Goal: Task Accomplishment & Management: Manage account settings

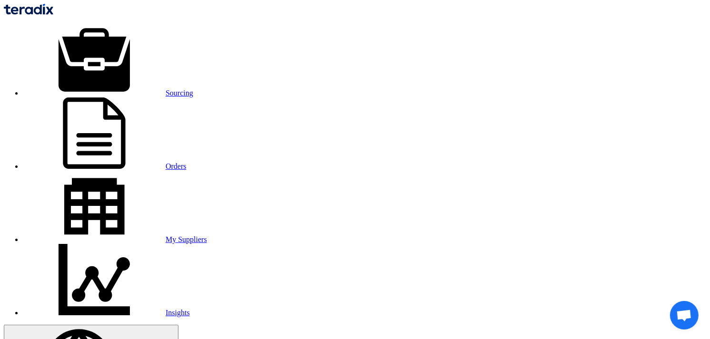
click at [140, 89] on link "Sourcing" at bounding box center [108, 93] width 170 height 8
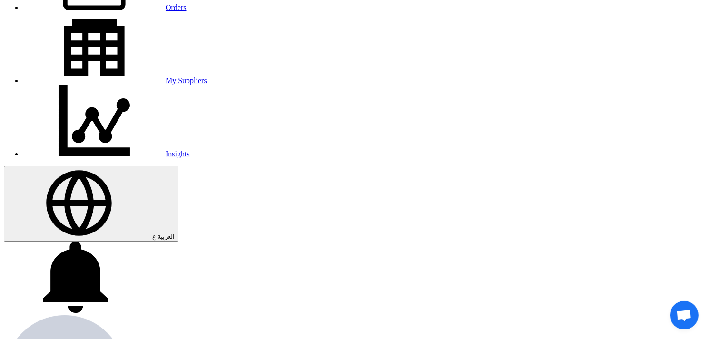
scroll to position [158, 0]
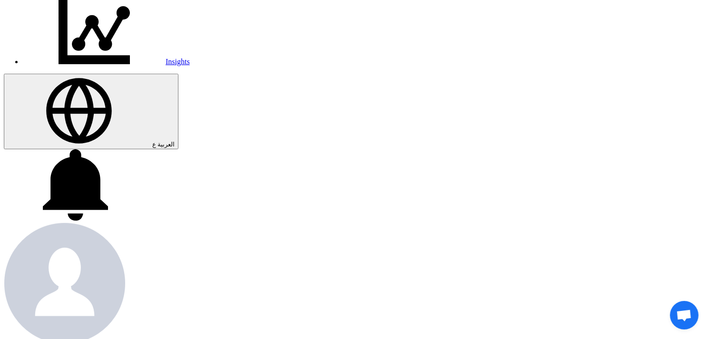
scroll to position [264, 0]
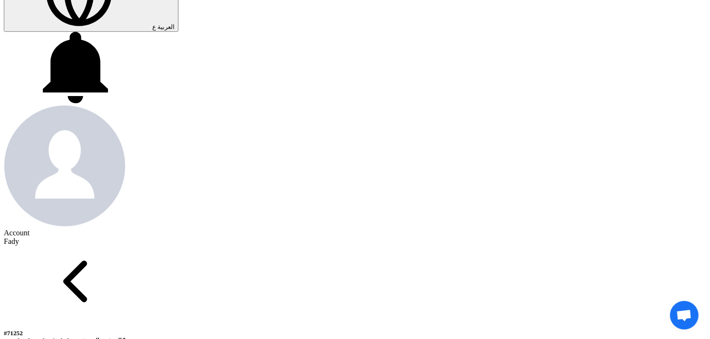
scroll to position [370, 0]
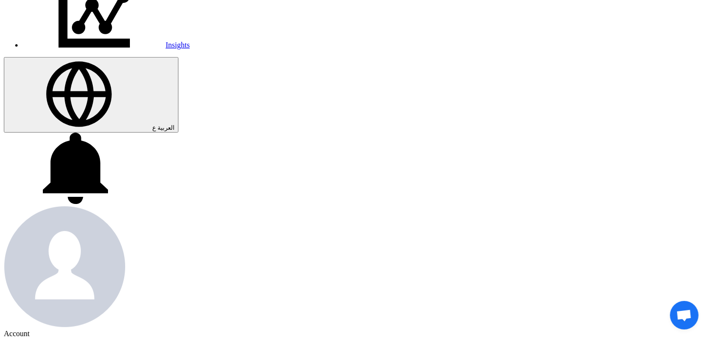
scroll to position [106, 0]
